Goal: Task Accomplishment & Management: Manage account settings

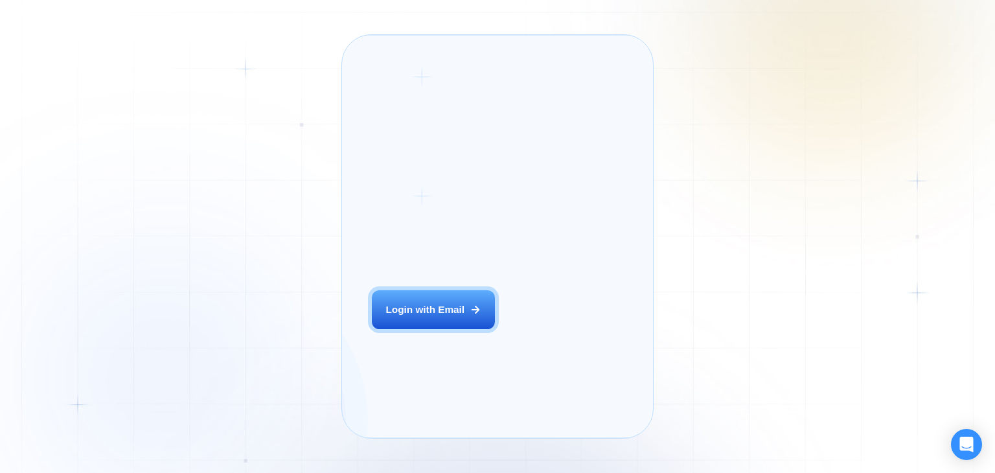
click at [432, 317] on div "Login ‍ Welcome to GigRadar. AI Business Manager for Agencies Login with Email" at bounding box center [449, 236] width 185 height 373
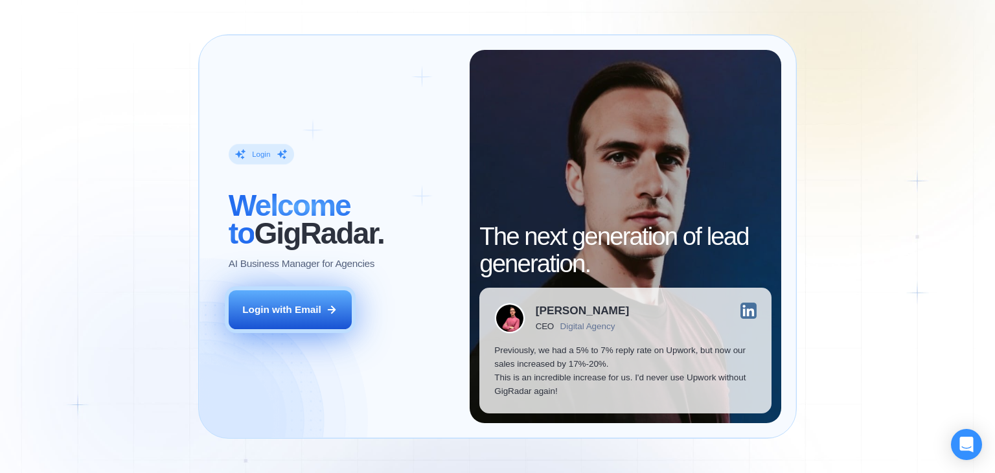
click at [321, 319] on button "Login with Email" at bounding box center [290, 309] width 123 height 39
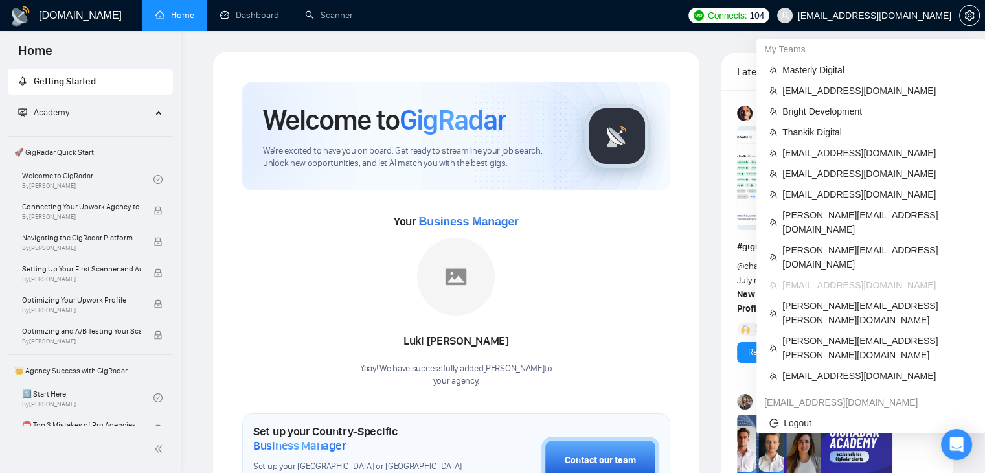
click at [889, 27] on span "[EMAIL_ADDRESS][DOMAIN_NAME]" at bounding box center [864, 15] width 190 height 41
click at [836, 126] on span "Thankik Digital" at bounding box center [877, 132] width 190 height 14
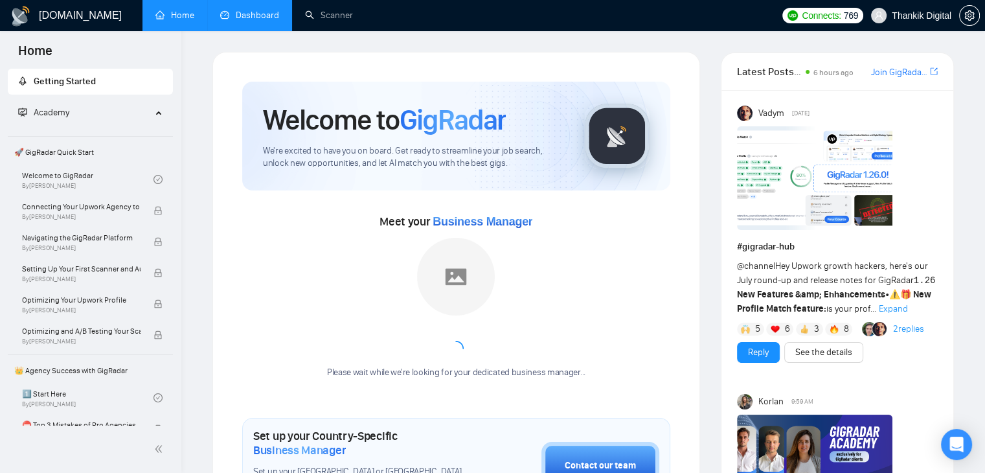
click at [249, 21] on link "Dashboard" at bounding box center [249, 15] width 59 height 11
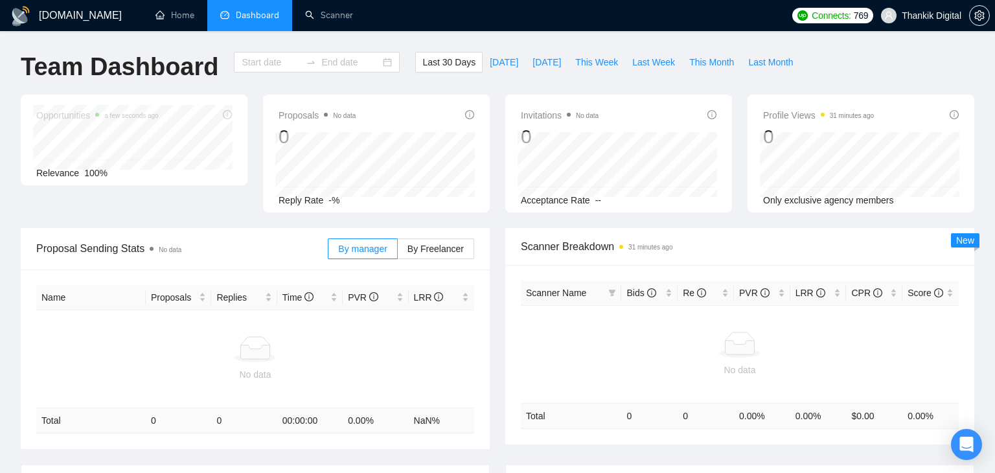
type input "[DATE]"
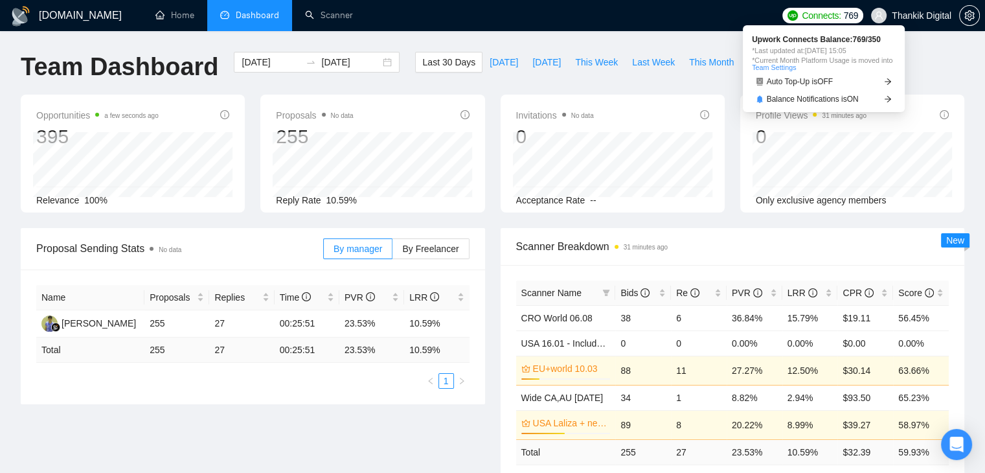
scroll to position [143, 0]
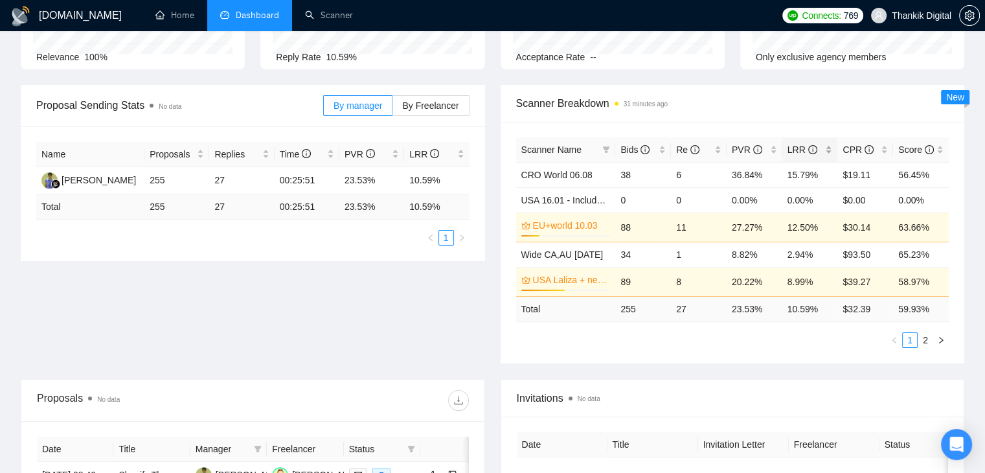
click at [828, 144] on div "LRR" at bounding box center [809, 149] width 45 height 14
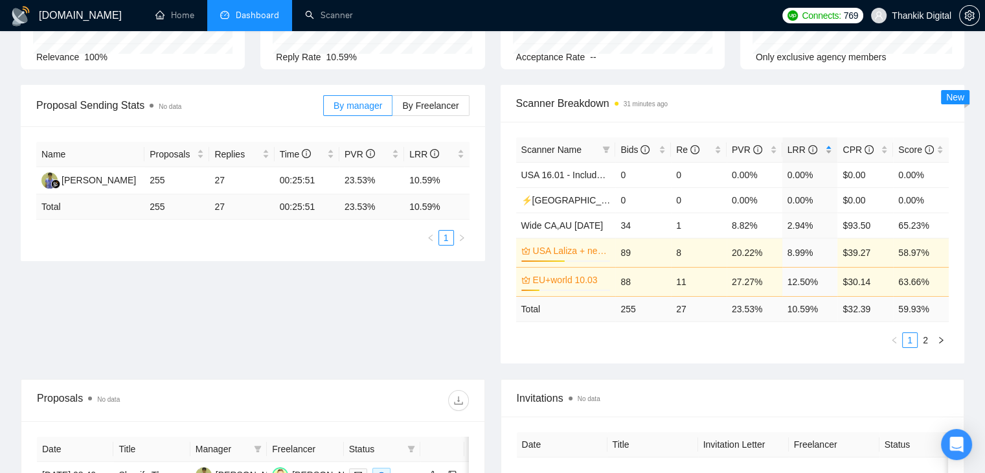
click at [828, 144] on div "LRR" at bounding box center [809, 149] width 45 height 14
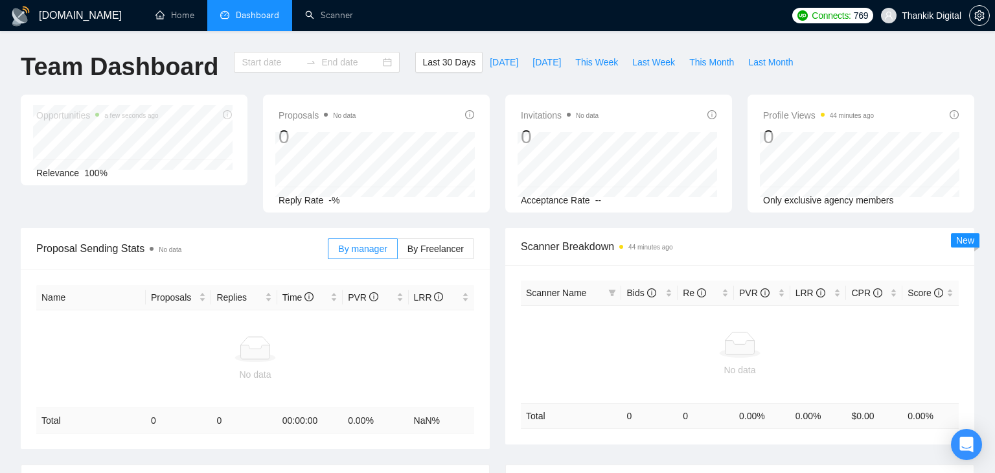
type input "[DATE]"
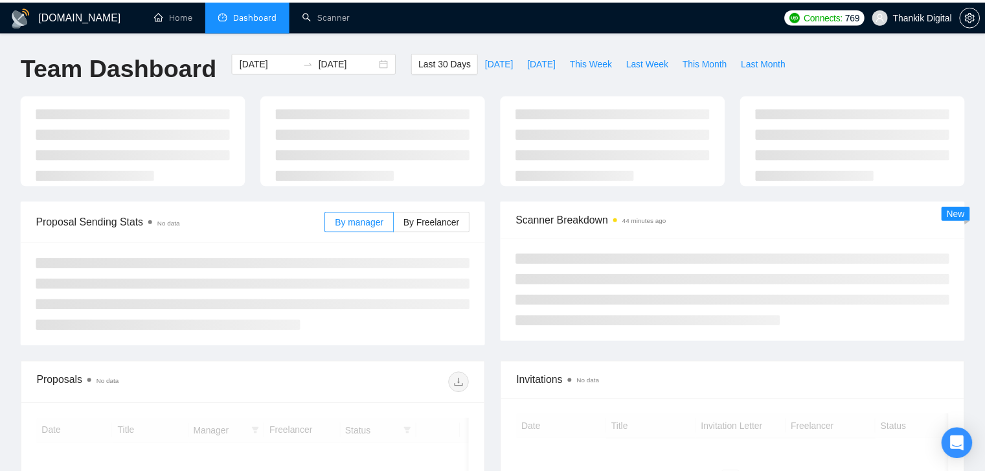
scroll to position [143, 0]
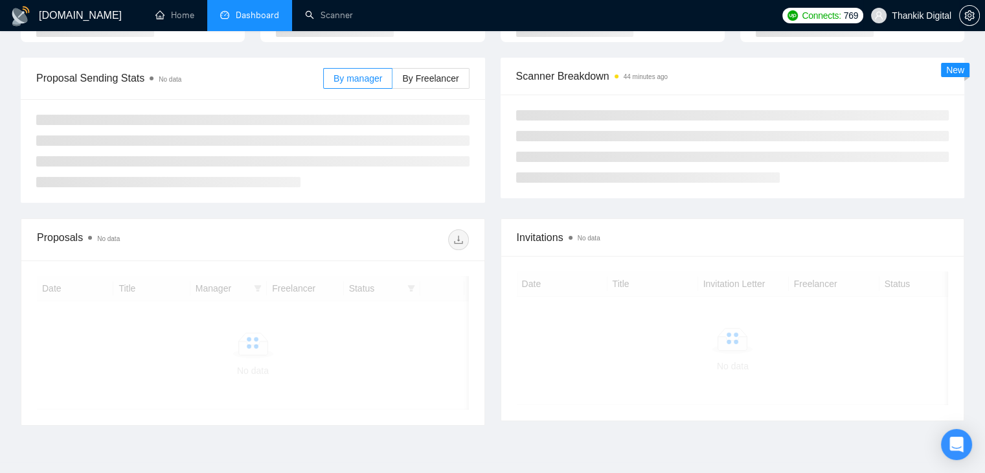
click at [911, 27] on span "Thankik Digital" at bounding box center [911, 15] width 96 height 41
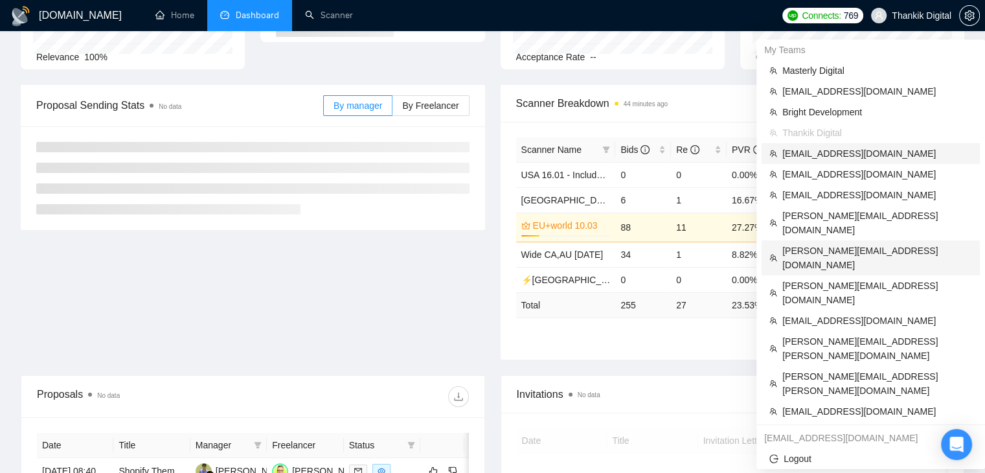
click at [821, 244] on span "[PERSON_NAME][EMAIL_ADDRESS][DOMAIN_NAME]" at bounding box center [877, 258] width 190 height 28
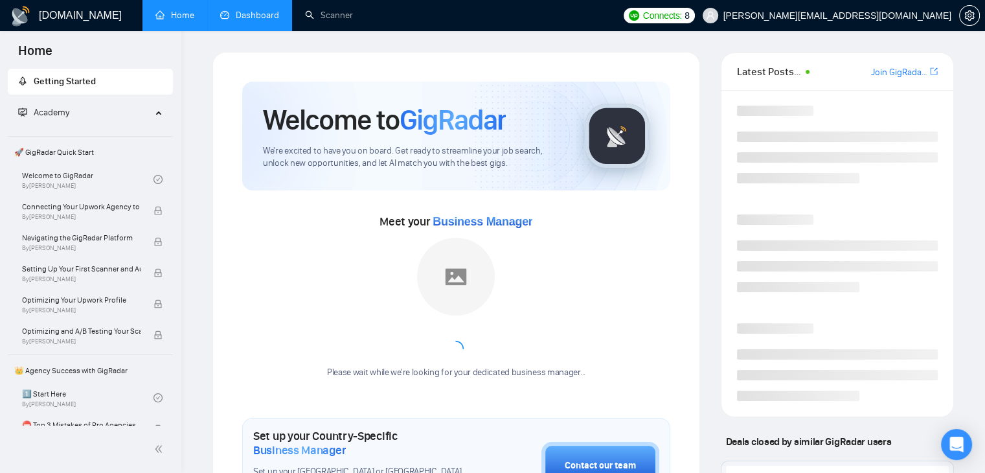
click at [244, 11] on link "Dashboard" at bounding box center [249, 15] width 59 height 11
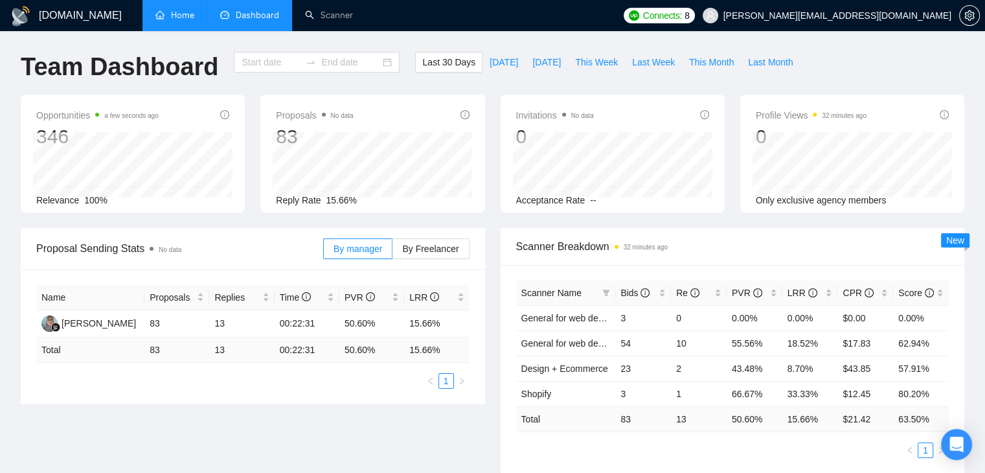
type input "[DATE]"
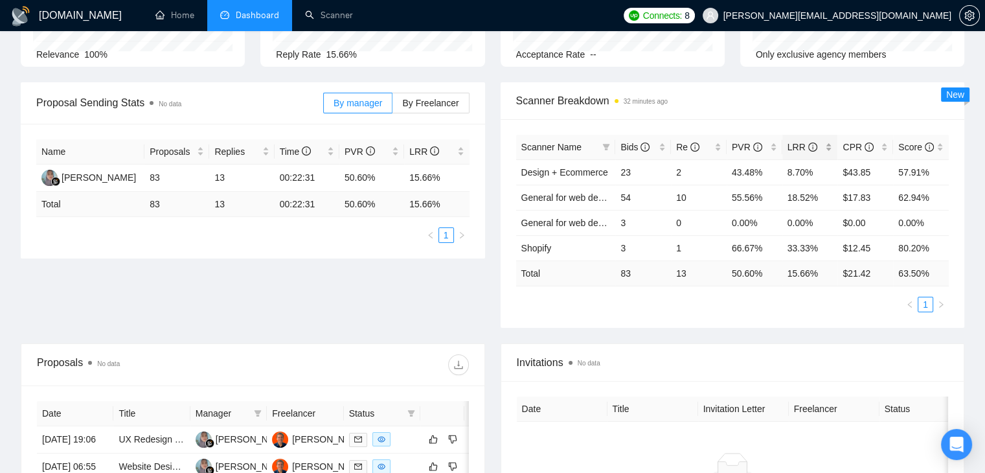
click at [830, 148] on div "LRR" at bounding box center [809, 147] width 45 height 14
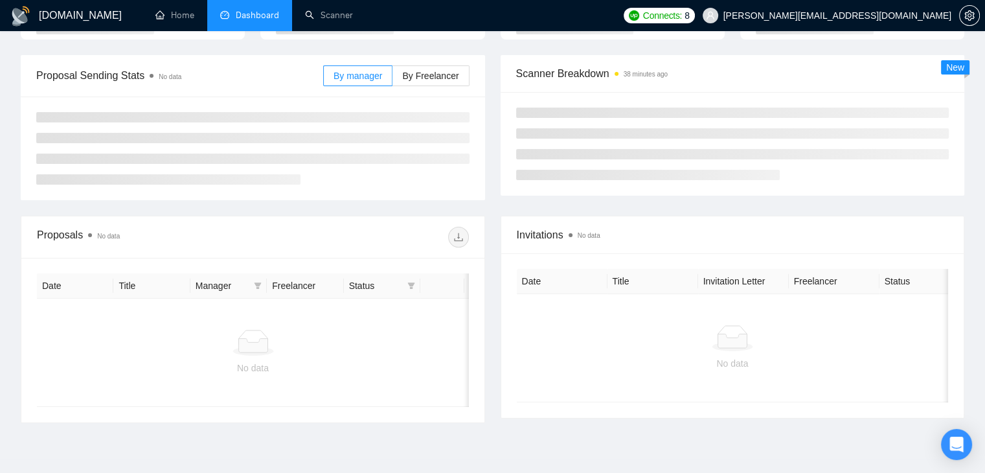
type input "[DATE]"
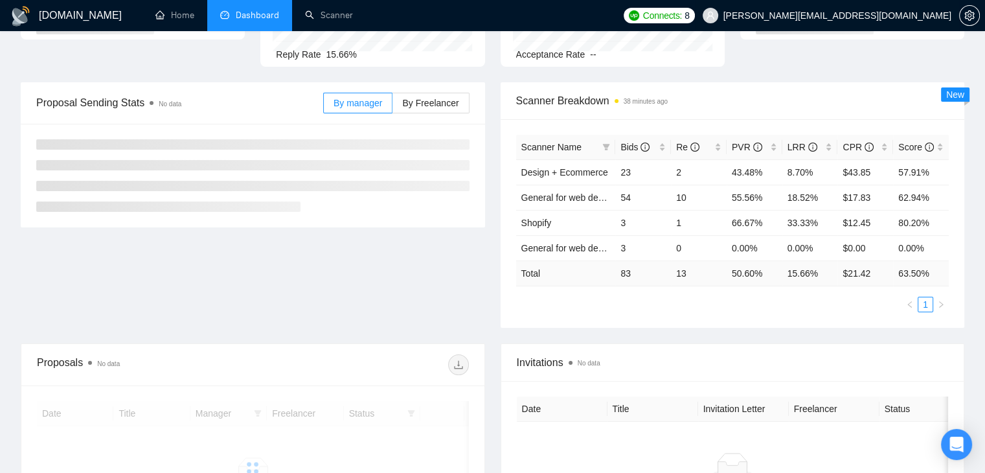
click at [909, 16] on span "[PERSON_NAME][EMAIL_ADDRESS][DOMAIN_NAME]" at bounding box center [837, 16] width 228 height 0
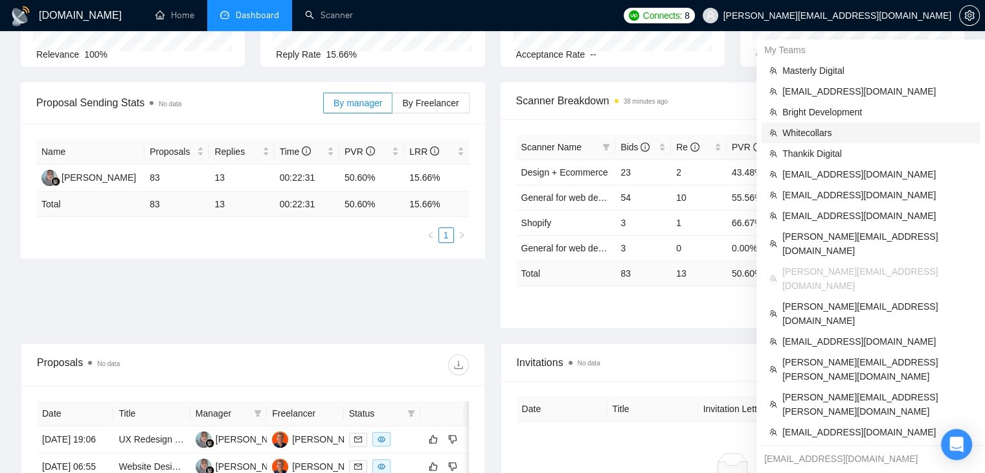
click at [787, 131] on span "Whitecollars" at bounding box center [877, 133] width 190 height 14
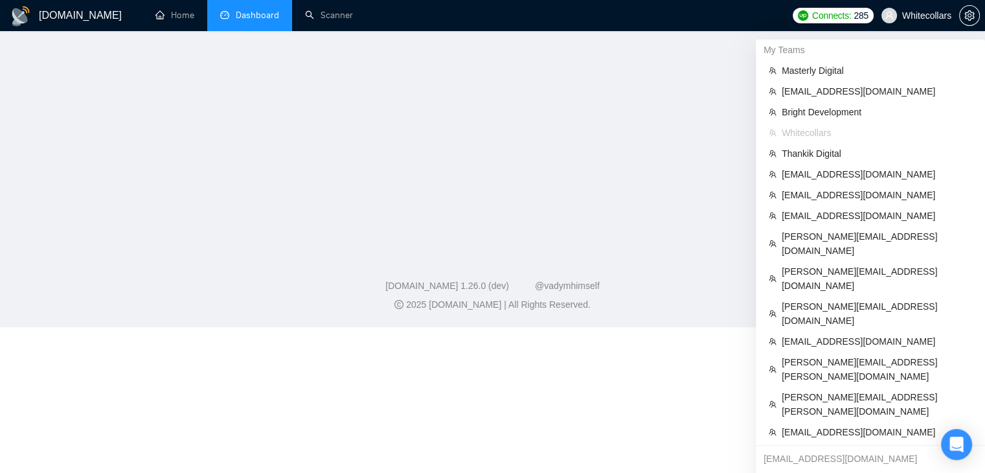
scroll to position [94, 0]
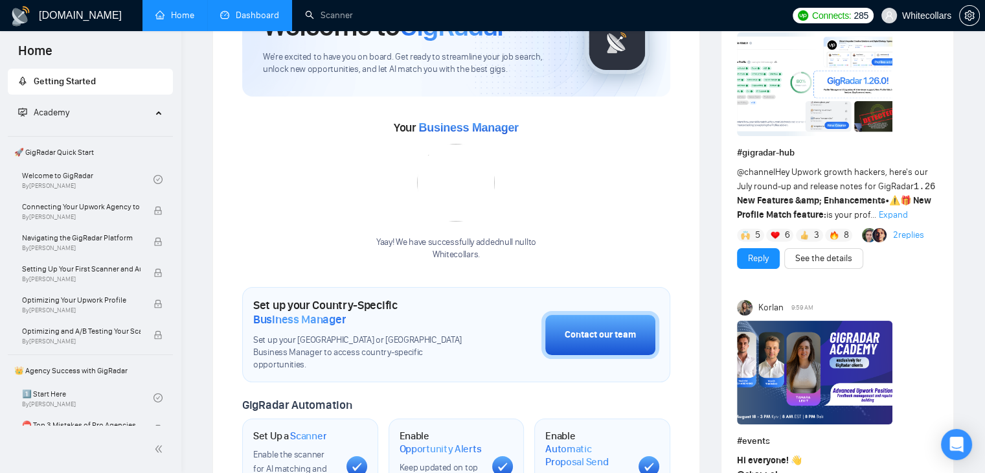
click at [240, 21] on link "Dashboard" at bounding box center [249, 15] width 59 height 11
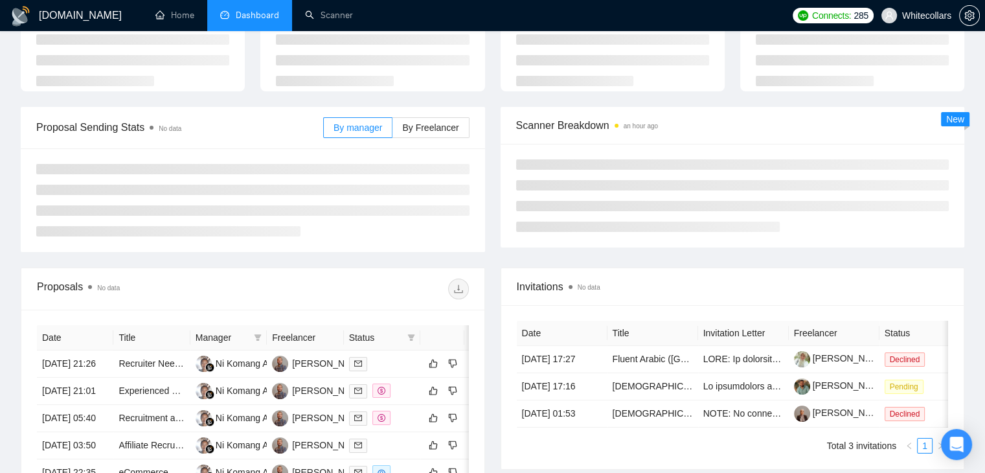
type input "[DATE]"
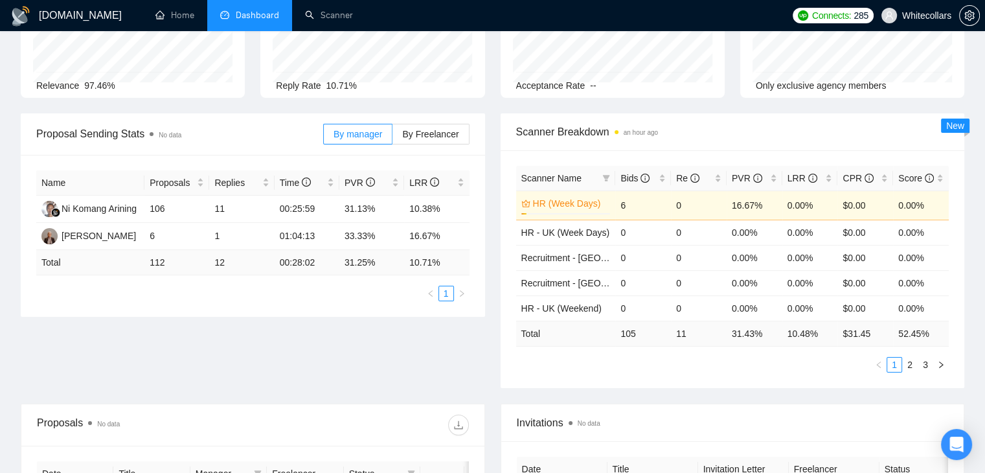
scroll to position [118, 0]
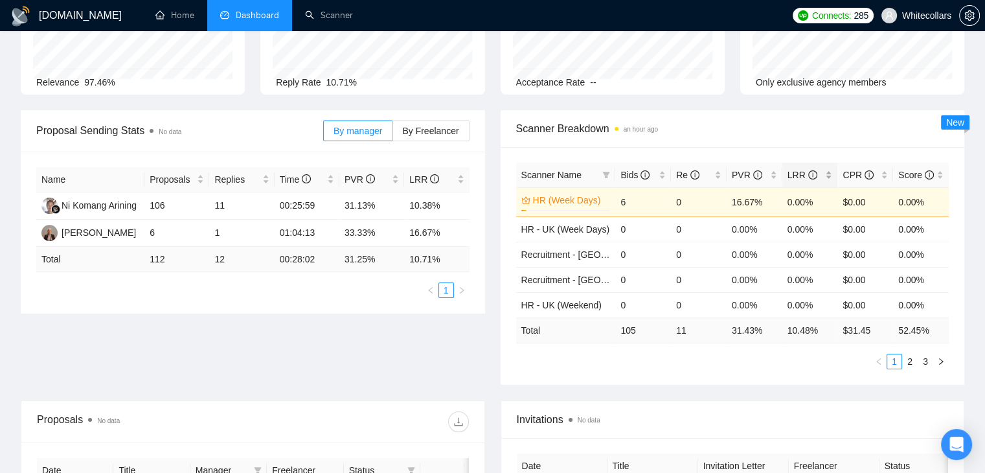
click at [830, 176] on div "LRR" at bounding box center [809, 175] width 45 height 14
